Goal: Find specific page/section: Find specific page/section

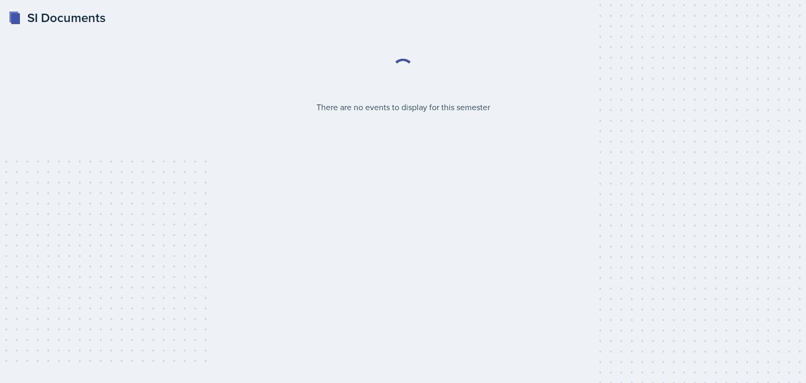
select select "2bed604d-1099-4043-b1bc-2365e8740244"
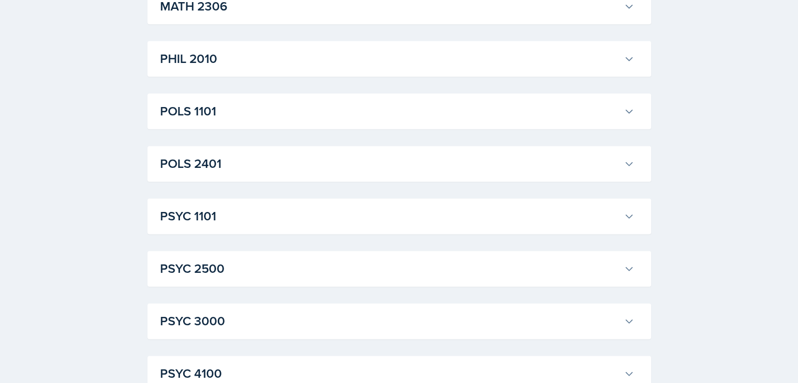
scroll to position [1365, 0]
click at [336, 223] on h3 "PSYC 1101" at bounding box center [390, 216] width 460 height 19
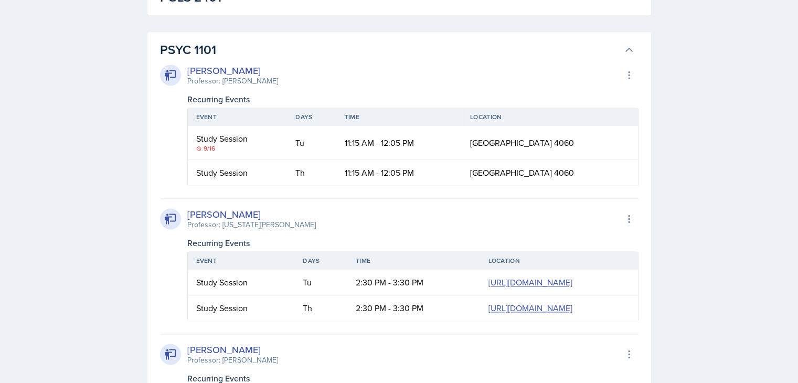
scroll to position [1544, 0]
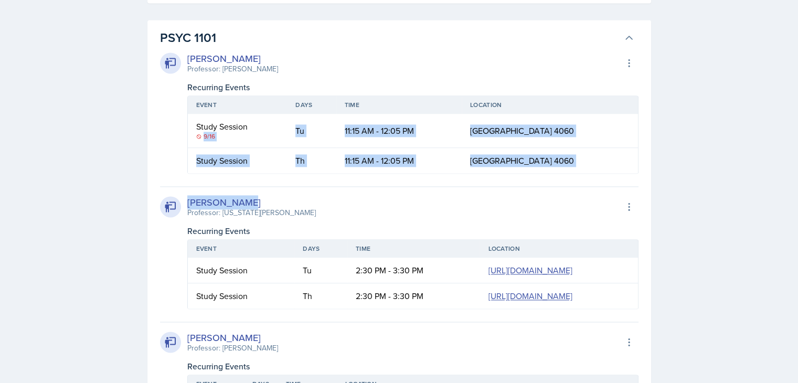
drag, startPoint x: 403, startPoint y: 181, endPoint x: 231, endPoint y: 125, distance: 181.0
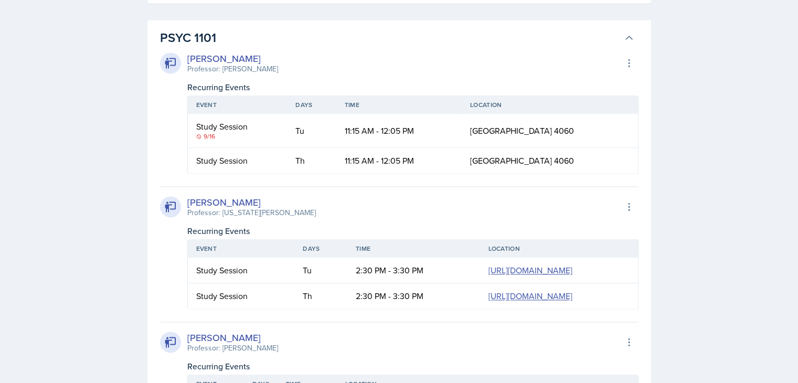
click at [96, 124] on div "SI Documents Select Semester Fall 2025 Summer 2025 Spring 2025 Fall 2024 Summer…" at bounding box center [399, 54] width 798 height 3196
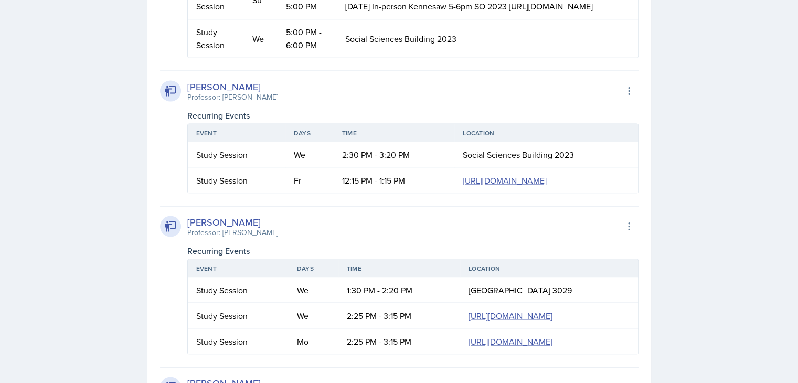
scroll to position [1957, 0]
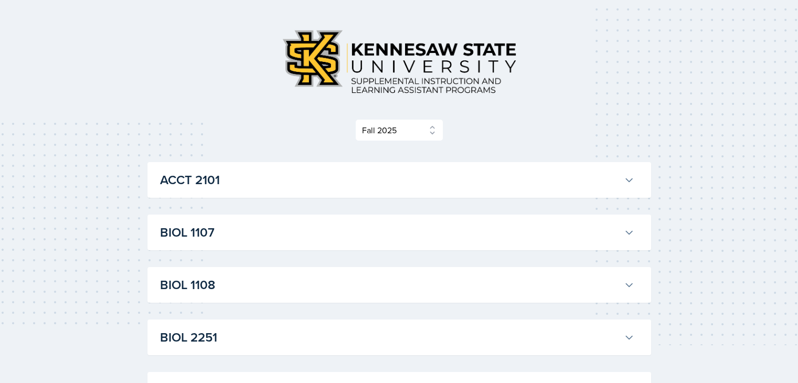
scroll to position [37, 0]
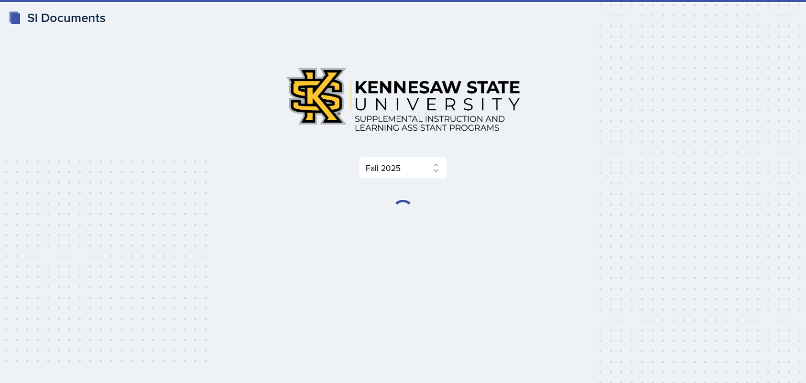
select select "2bed604d-1099-4043-b1bc-2365e8740244"
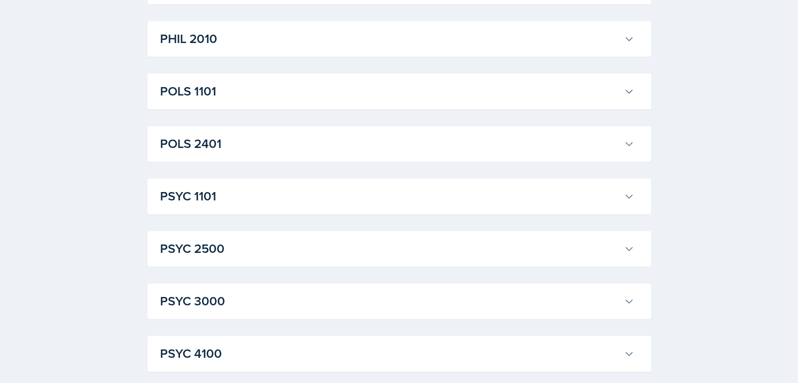
scroll to position [1387, 0]
click at [395, 204] on button "PSYC 1101" at bounding box center [397, 195] width 479 height 23
